Goal: Task Accomplishment & Management: Manage account settings

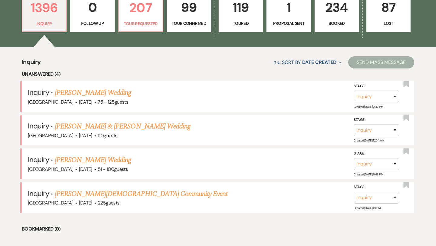
scroll to position [187, 0]
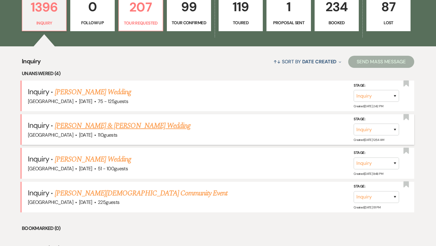
click at [110, 127] on link "[PERSON_NAME] & [PERSON_NAME] Wedding" at bounding box center [123, 125] width 136 height 11
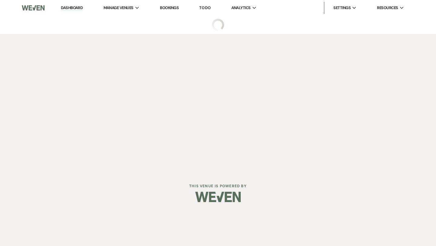
select select "5"
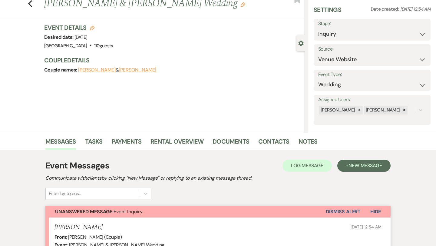
scroll to position [29, 0]
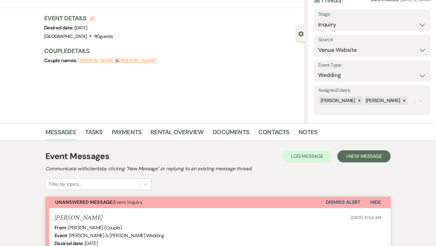
click at [133, 61] on button "[PERSON_NAME]" at bounding box center [138, 60] width 38 height 5
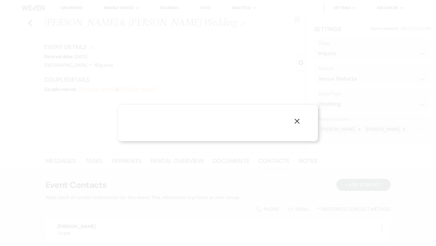
select select "1"
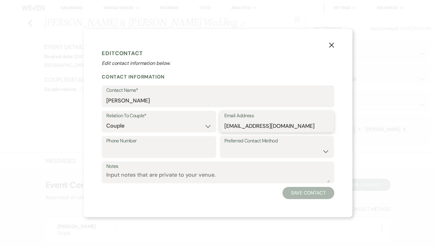
drag, startPoint x: 286, startPoint y: 127, endPoint x: 212, endPoint y: 126, distance: 73.6
click at [212, 126] on div "Relation To Couple* Couple Planner Parent of Couple Family Member Friend Other …" at bounding box center [218, 123] width 233 height 25
click at [333, 46] on icon "X" at bounding box center [331, 44] width 5 height 5
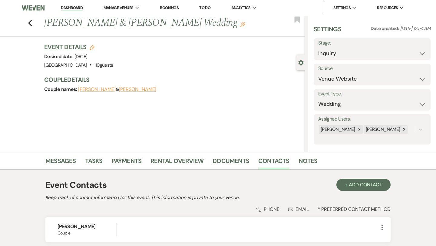
click at [91, 90] on button "[PERSON_NAME]" at bounding box center [97, 89] width 38 height 5
select select "1"
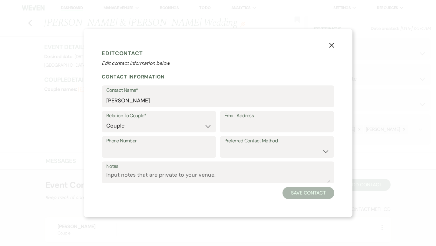
click at [333, 43] on use "button" at bounding box center [331, 45] width 5 height 5
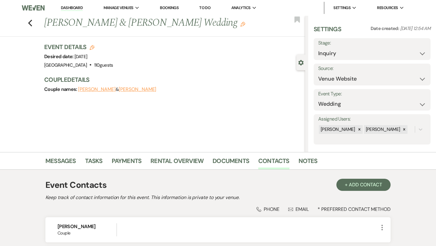
scroll to position [9, 0]
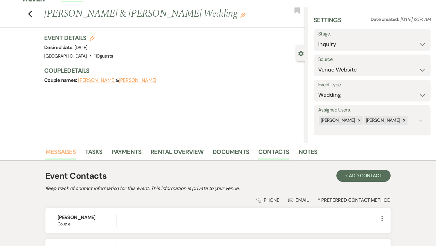
click at [60, 149] on link "Messages" at bounding box center [60, 153] width 31 height 13
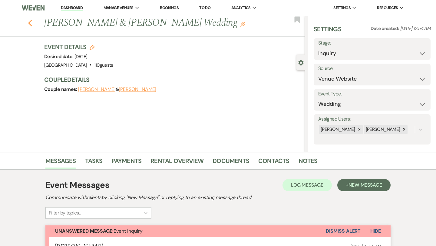
click at [30, 22] on icon "Previous" at bounding box center [30, 22] width 5 height 7
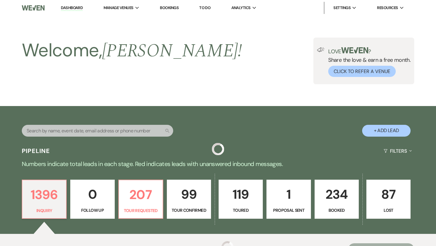
scroll to position [187, 0]
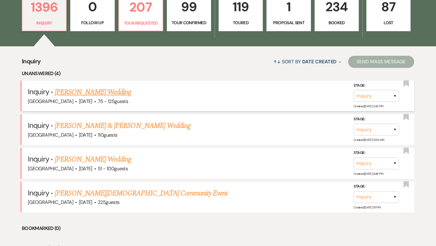
click at [90, 92] on link "[PERSON_NAME] Wedding" at bounding box center [93, 92] width 77 height 11
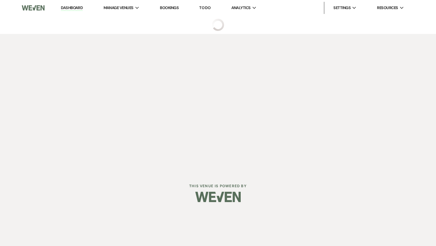
select select "3"
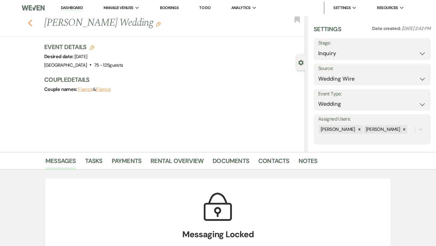
click at [30, 26] on icon "Previous" at bounding box center [30, 22] width 5 height 7
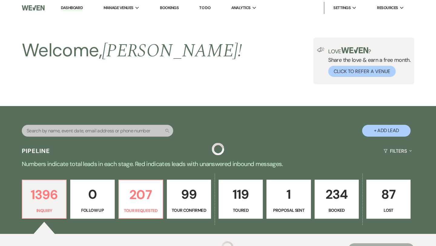
scroll to position [187, 0]
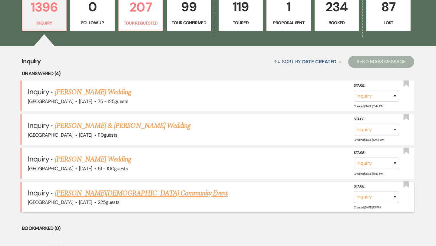
click at [109, 192] on link "[PERSON_NAME][DEMOGRAPHIC_DATA] Community Event" at bounding box center [141, 193] width 173 height 11
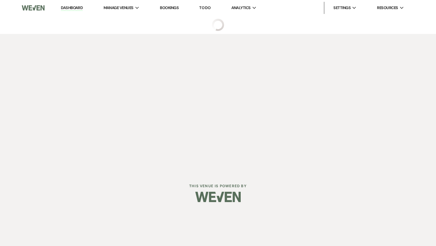
select select "5"
select select "7"
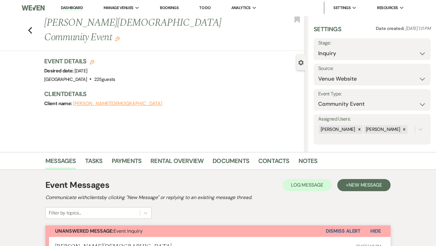
click at [83, 101] on button "[PERSON_NAME][DEMOGRAPHIC_DATA]" at bounding box center [118, 103] width 90 height 5
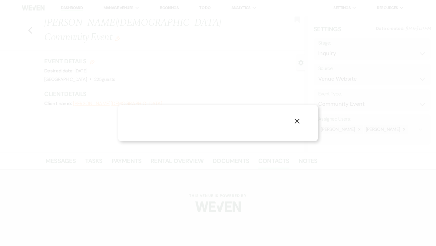
select select "1"
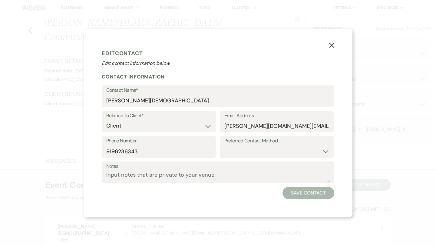
click at [331, 45] on use "button" at bounding box center [331, 45] width 5 height 5
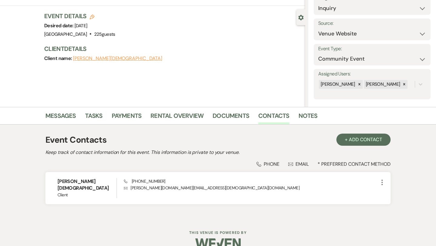
scroll to position [50, 0]
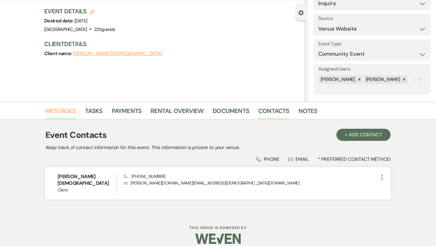
click at [74, 111] on link "Messages" at bounding box center [60, 112] width 31 height 13
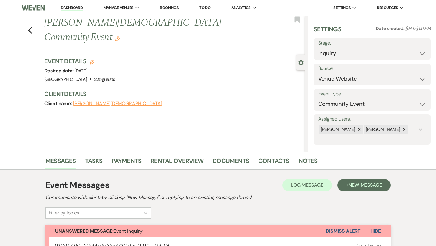
click at [89, 101] on button "[PERSON_NAME][DEMOGRAPHIC_DATA]" at bounding box center [118, 103] width 90 height 5
select select "1"
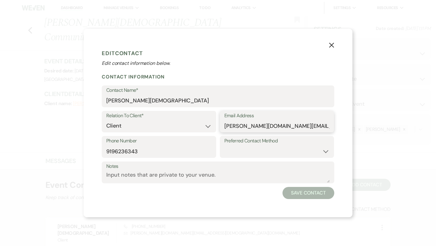
drag, startPoint x: 306, startPoint y: 126, endPoint x: 222, endPoint y: 126, distance: 83.9
click at [222, 126] on div "Email Address [PERSON_NAME][DOMAIN_NAME][EMAIL_ADDRESS][DEMOGRAPHIC_DATA][DOMAI…" at bounding box center [277, 122] width 114 height 22
click at [332, 46] on use "button" at bounding box center [331, 45] width 5 height 5
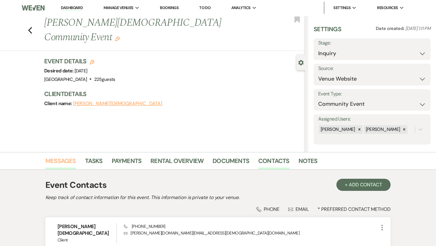
click at [60, 160] on link "Messages" at bounding box center [60, 162] width 31 height 13
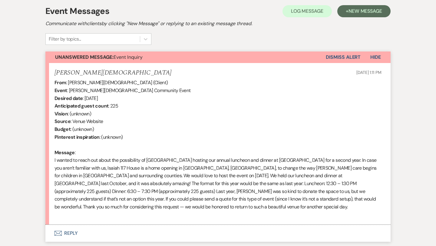
scroll to position [182, 0]
